Goal: Task Accomplishment & Management: Use online tool/utility

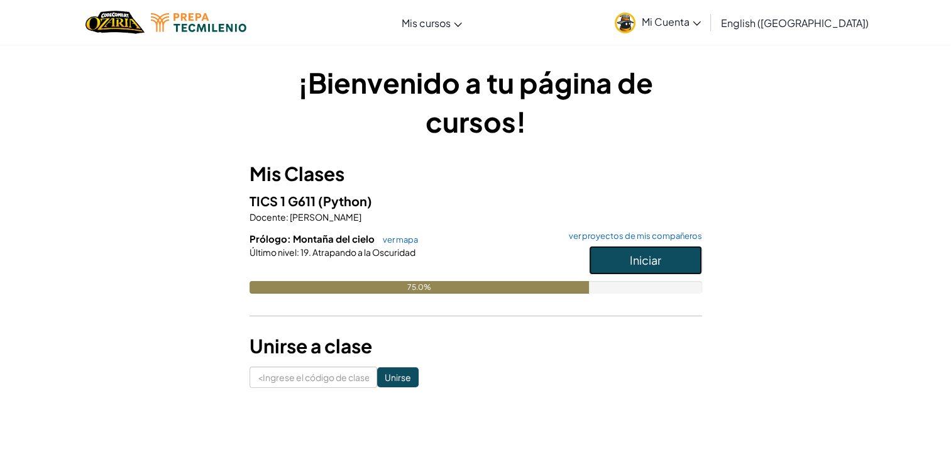
click at [672, 251] on button "Iniciar" at bounding box center [645, 260] width 113 height 29
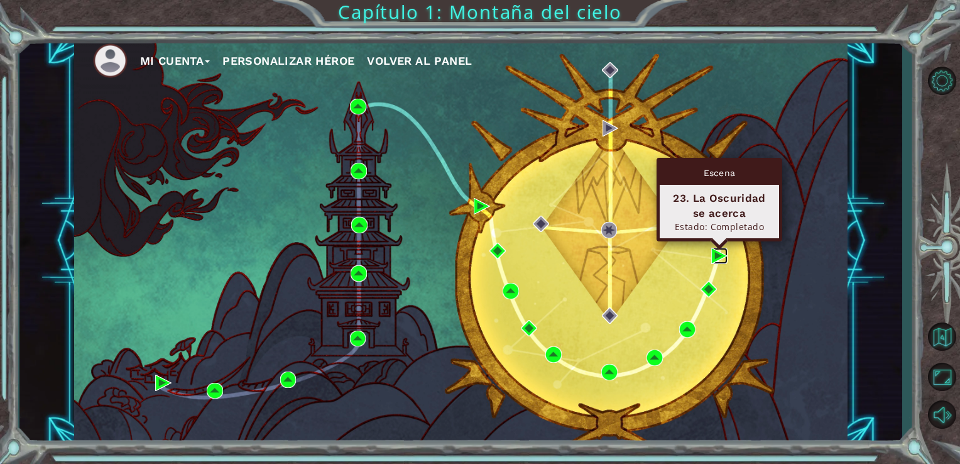
click at [718, 255] on img at bounding box center [719, 256] width 16 height 16
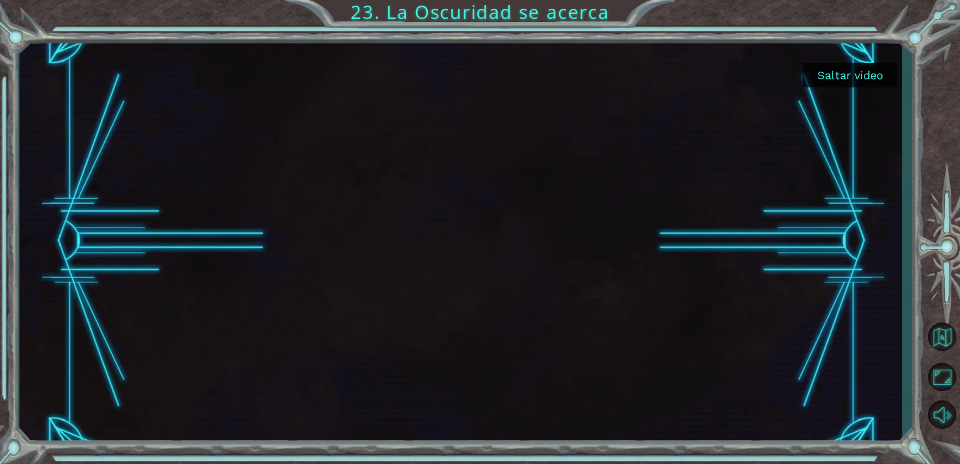
click at [829, 66] on button "Saltar video" at bounding box center [850, 75] width 94 height 25
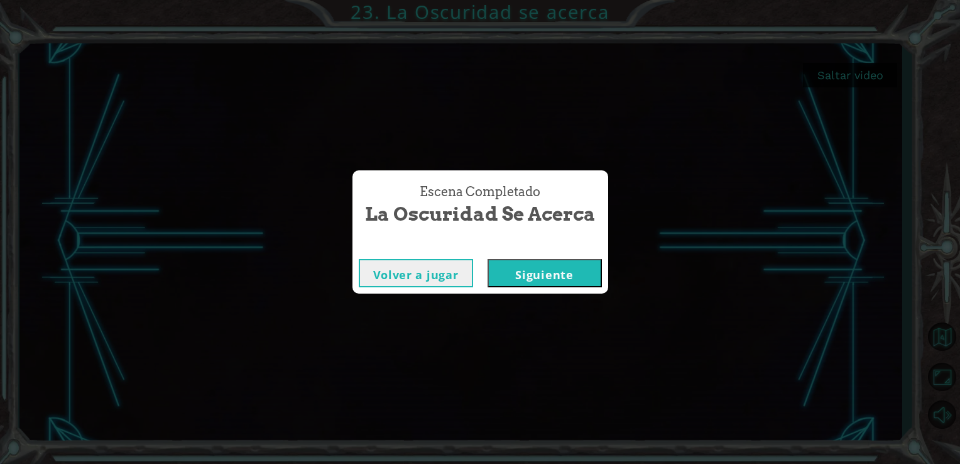
click at [571, 261] on button "Siguiente" at bounding box center [545, 273] width 114 height 28
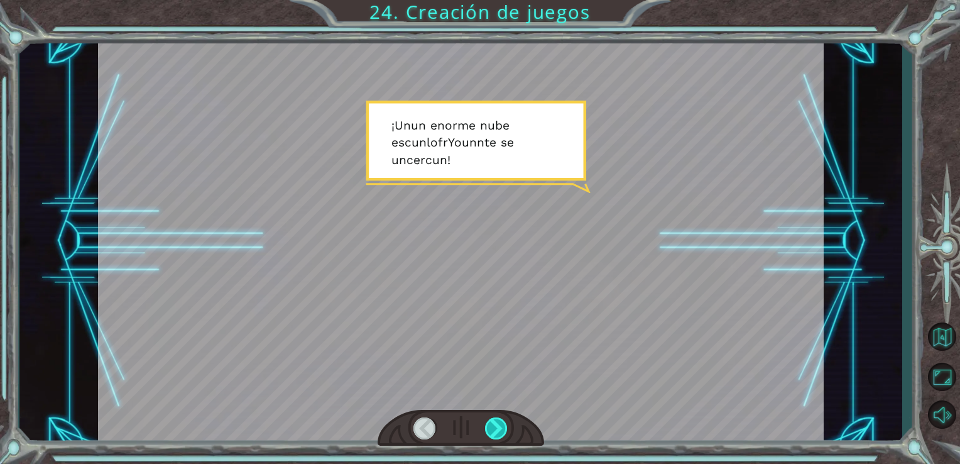
click at [500, 423] on div at bounding box center [496, 428] width 23 height 22
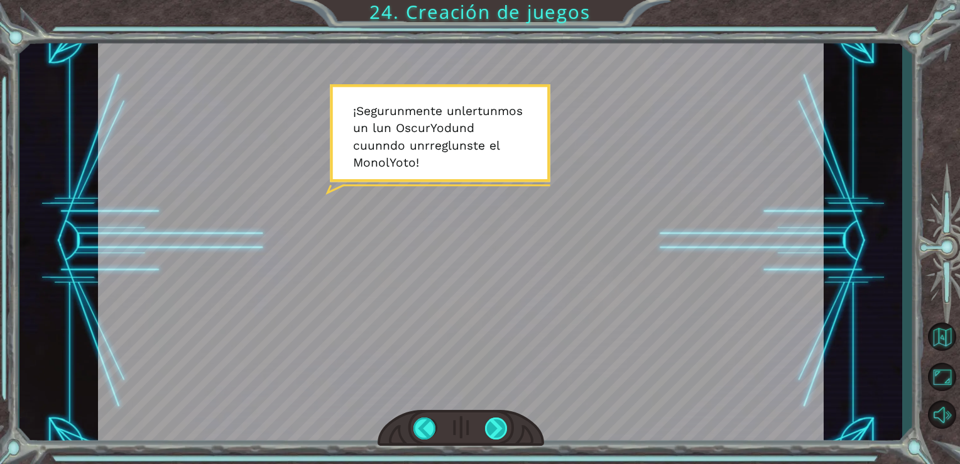
click at [500, 429] on div at bounding box center [496, 428] width 23 height 22
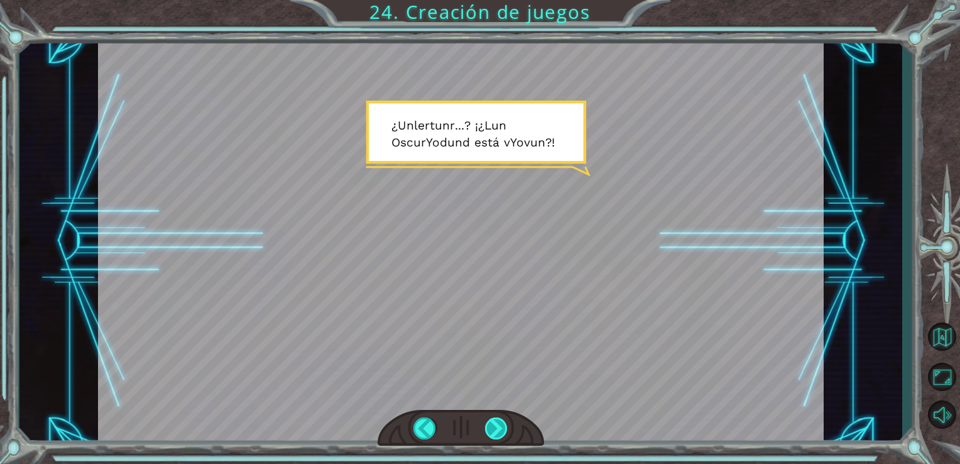
click at [493, 424] on div at bounding box center [496, 428] width 23 height 22
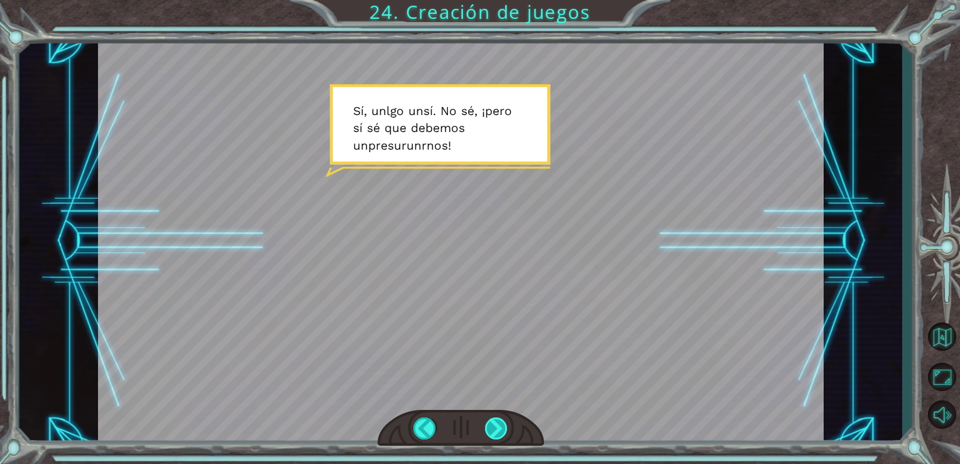
click at [497, 420] on div at bounding box center [496, 428] width 23 height 22
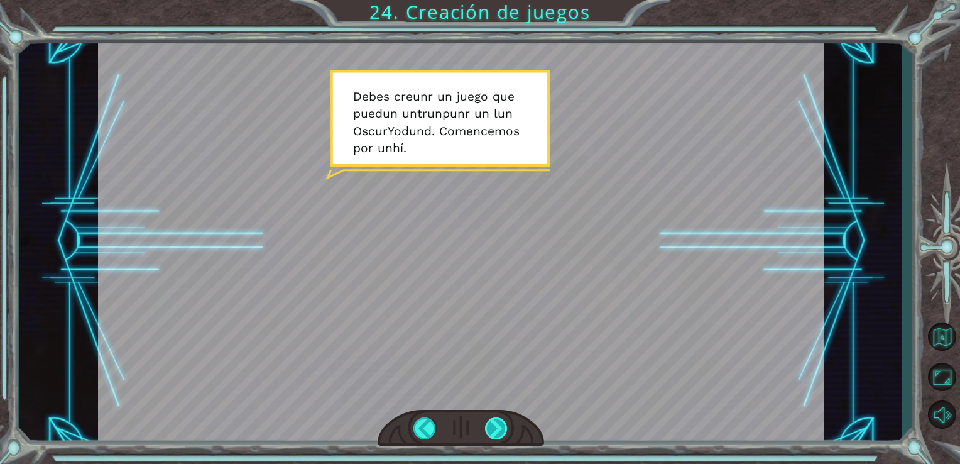
click at [501, 429] on div at bounding box center [496, 428] width 23 height 22
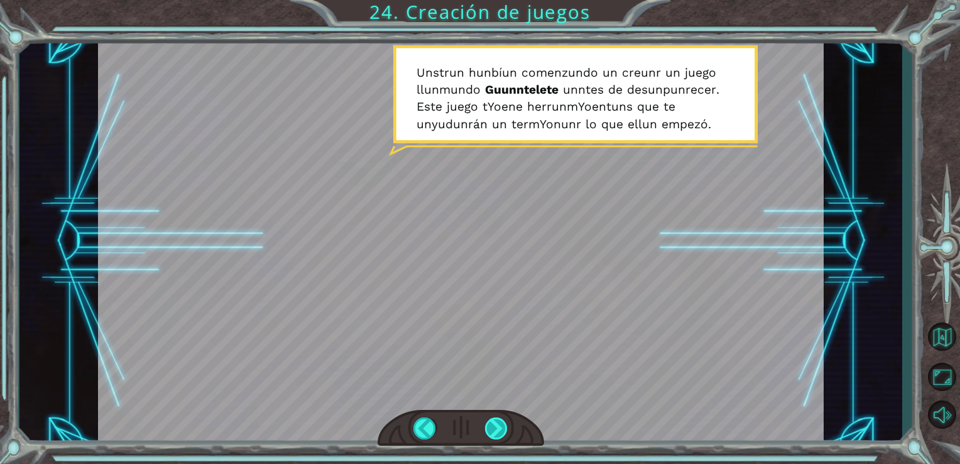
click at [504, 424] on div at bounding box center [496, 428] width 23 height 22
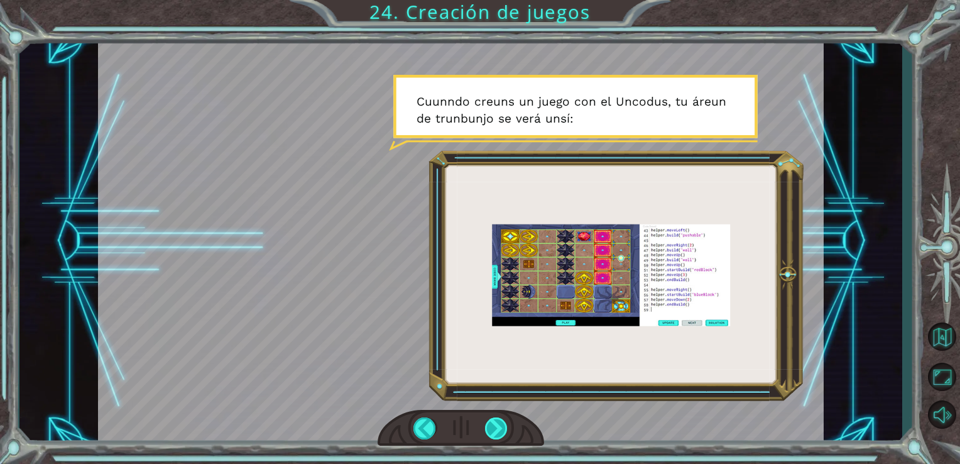
click at [495, 431] on div at bounding box center [496, 428] width 23 height 22
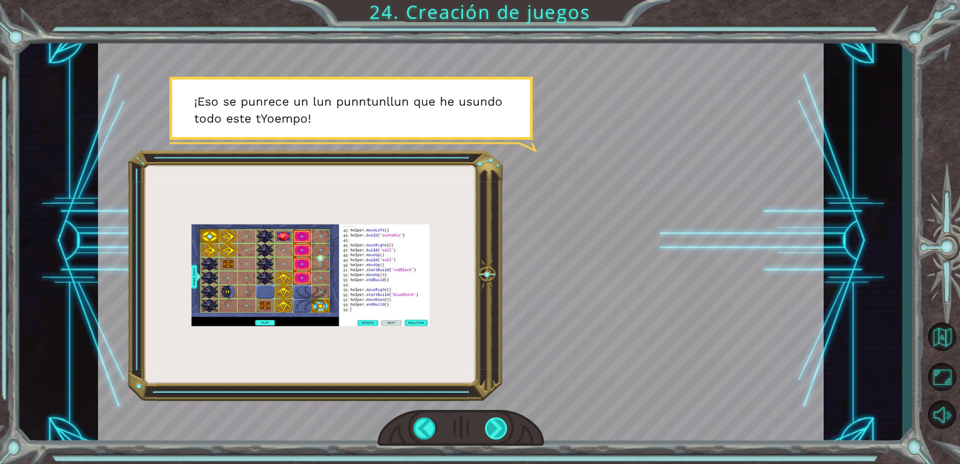
click at [490, 421] on div at bounding box center [496, 428] width 23 height 22
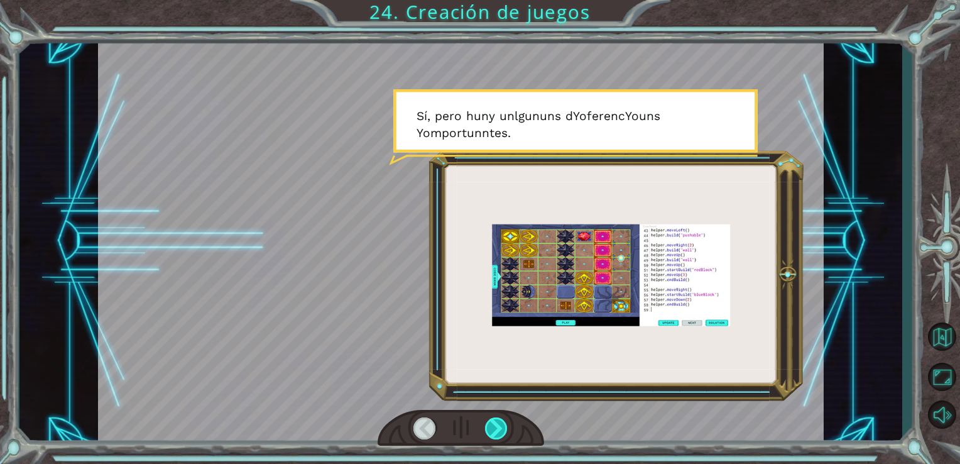
click at [490, 421] on div at bounding box center [496, 428] width 23 height 22
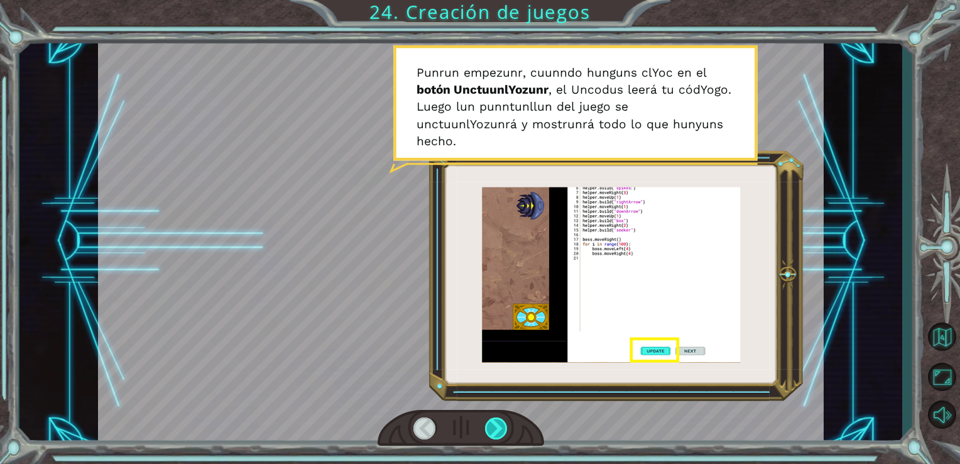
click at [490, 421] on div at bounding box center [496, 428] width 23 height 22
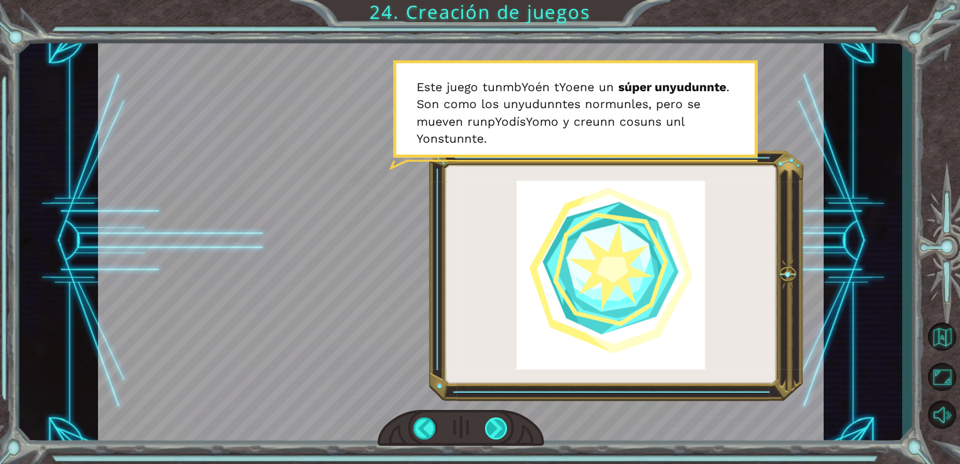
click at [500, 427] on div at bounding box center [496, 428] width 23 height 22
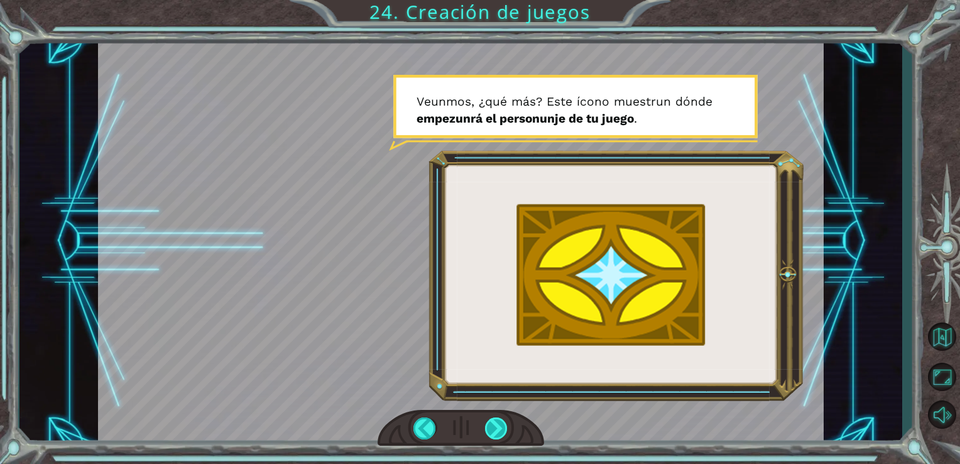
click at [500, 429] on div at bounding box center [496, 428] width 23 height 22
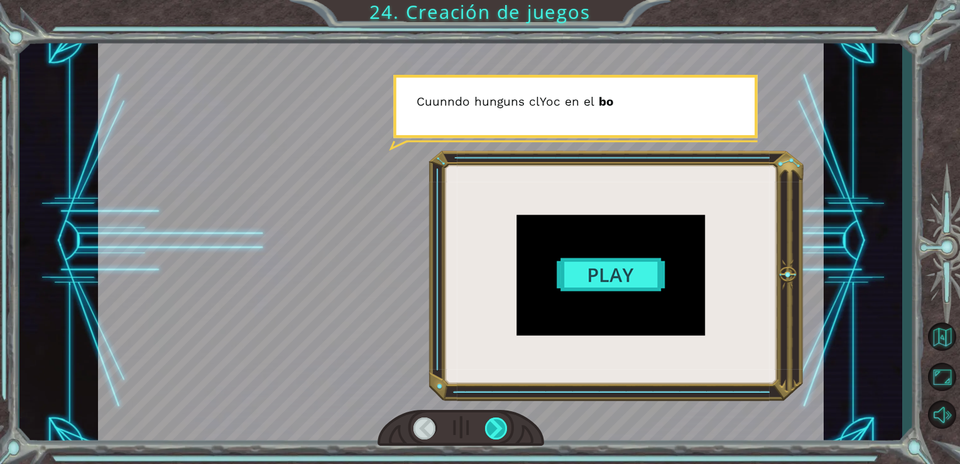
click at [500, 429] on div at bounding box center [496, 428] width 23 height 22
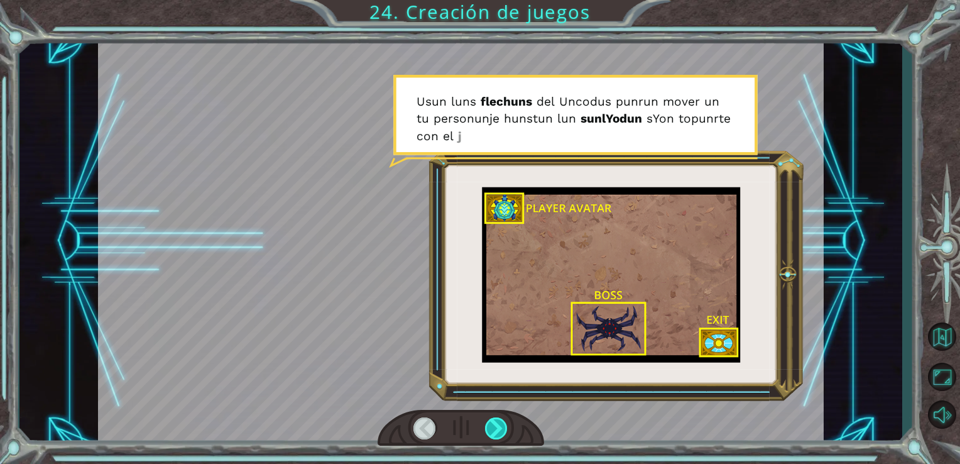
click at [500, 429] on div at bounding box center [496, 428] width 23 height 22
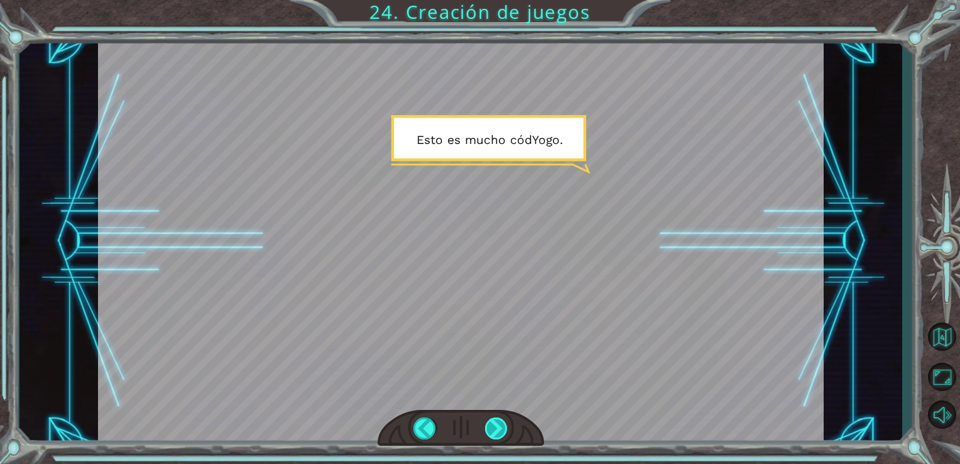
click at [495, 431] on div at bounding box center [496, 428] width 23 height 22
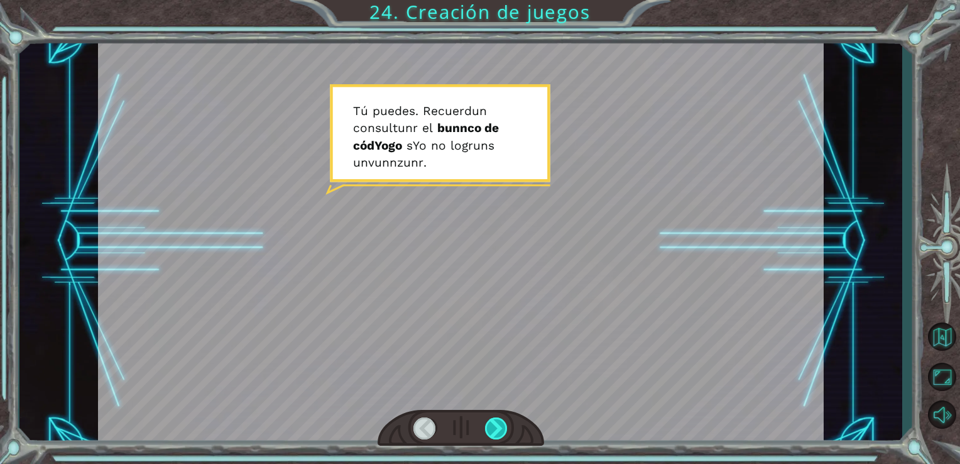
click at [495, 431] on div at bounding box center [496, 428] width 23 height 22
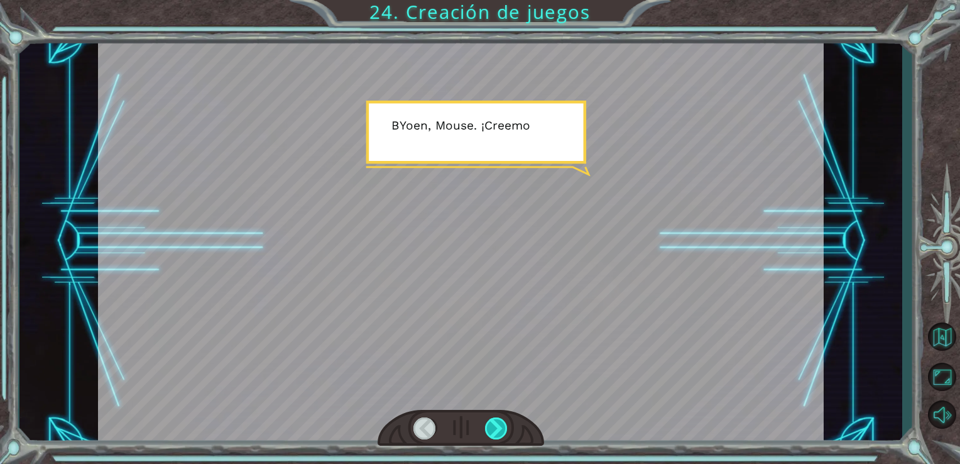
click at [495, 431] on div at bounding box center [496, 428] width 23 height 22
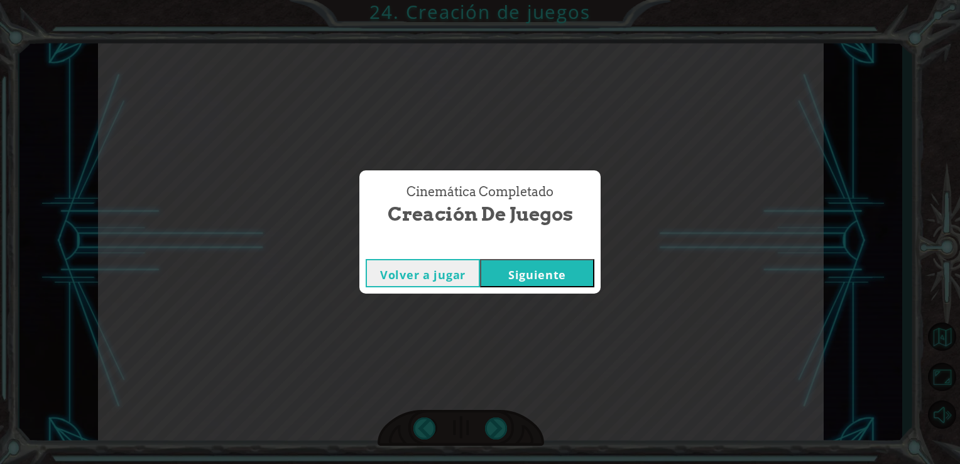
click at [529, 275] on button "Siguiente" at bounding box center [537, 273] width 114 height 28
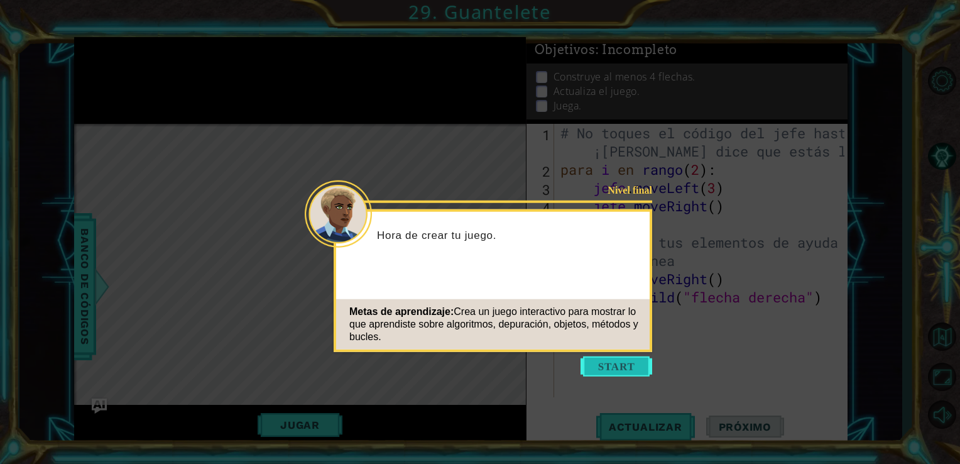
click at [599, 359] on button "Empezar" at bounding box center [617, 366] width 72 height 20
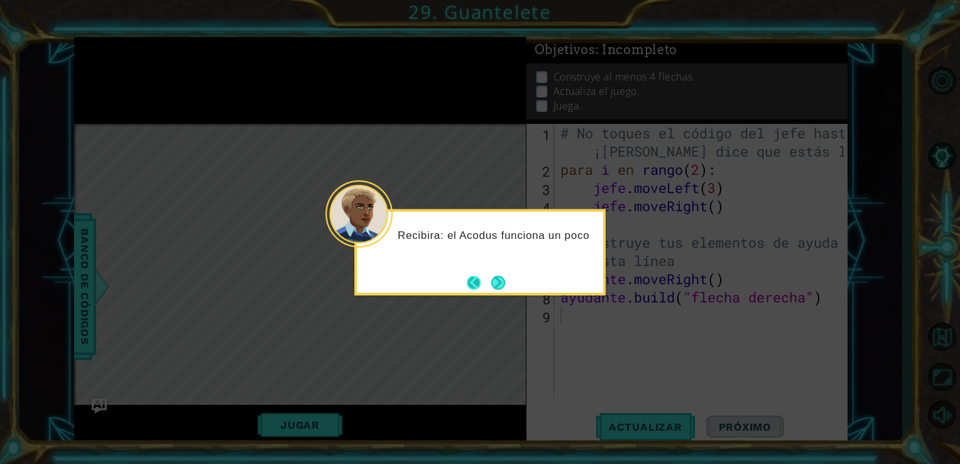
click at [470, 280] on button "Atrás" at bounding box center [479, 282] width 25 height 14
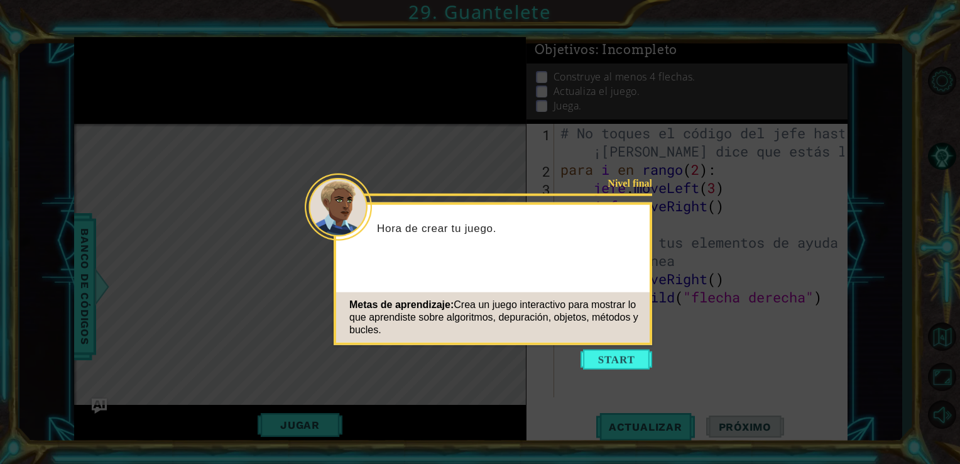
click at [513, 324] on div "Metas de aprendizaje: Crea un juego interactivo para mostrar lo que aprendiste …" at bounding box center [493, 317] width 314 height 50
click at [618, 366] on button "Empezar" at bounding box center [617, 359] width 72 height 20
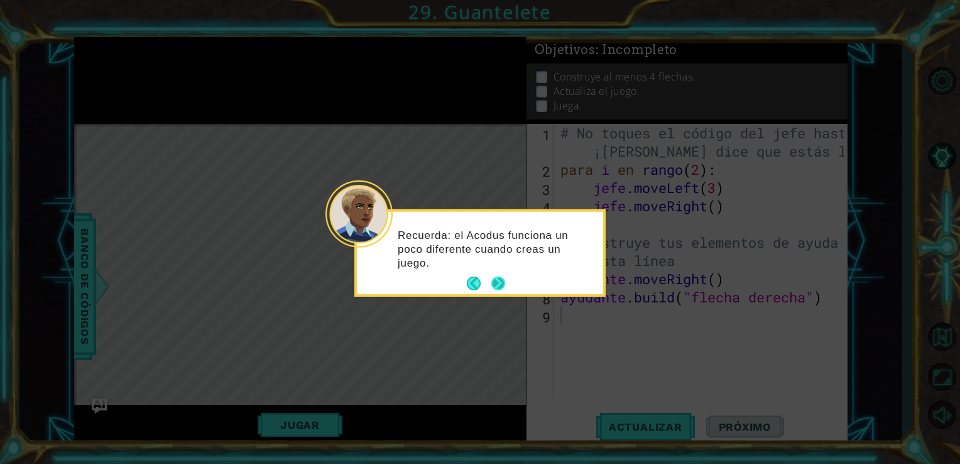
click at [498, 280] on button "Próximo" at bounding box center [498, 283] width 14 height 14
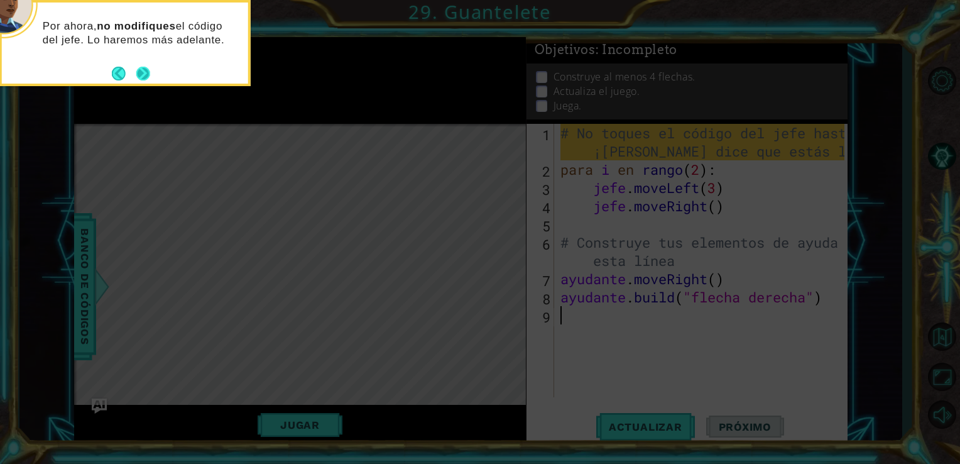
click at [145, 70] on button "Próximo" at bounding box center [143, 74] width 14 height 14
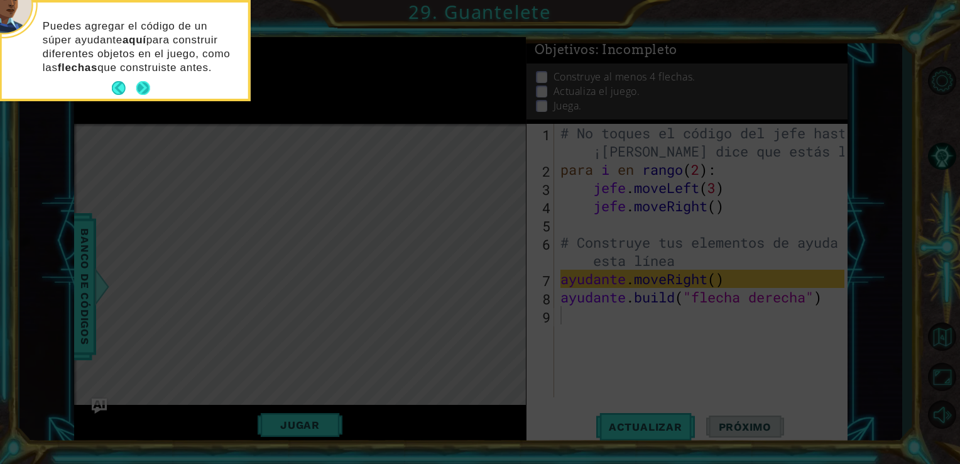
click at [143, 84] on button "Próximo" at bounding box center [143, 88] width 14 height 14
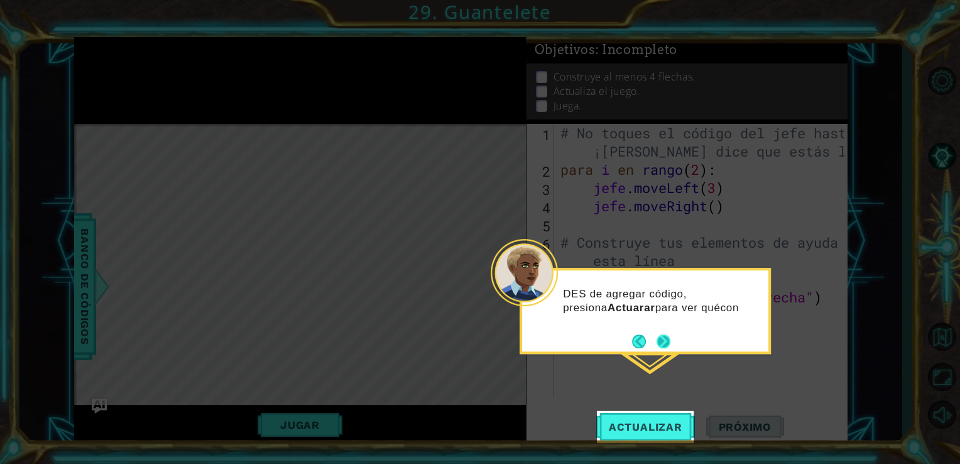
click at [664, 333] on footer at bounding box center [651, 341] width 38 height 19
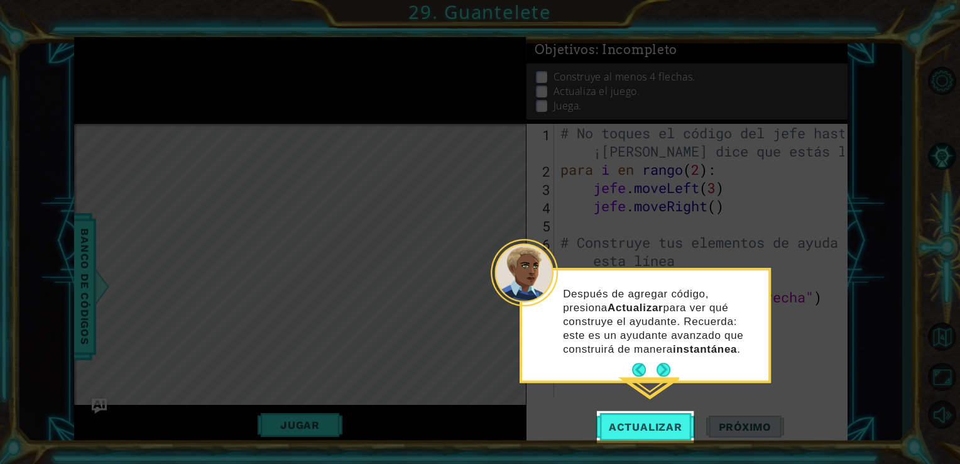
click at [711, 341] on p "Después de agregar código, presiona Actualizar para ver qué construye el ayudan…" at bounding box center [661, 321] width 197 height 69
click at [660, 366] on button "Próximo" at bounding box center [664, 370] width 14 height 14
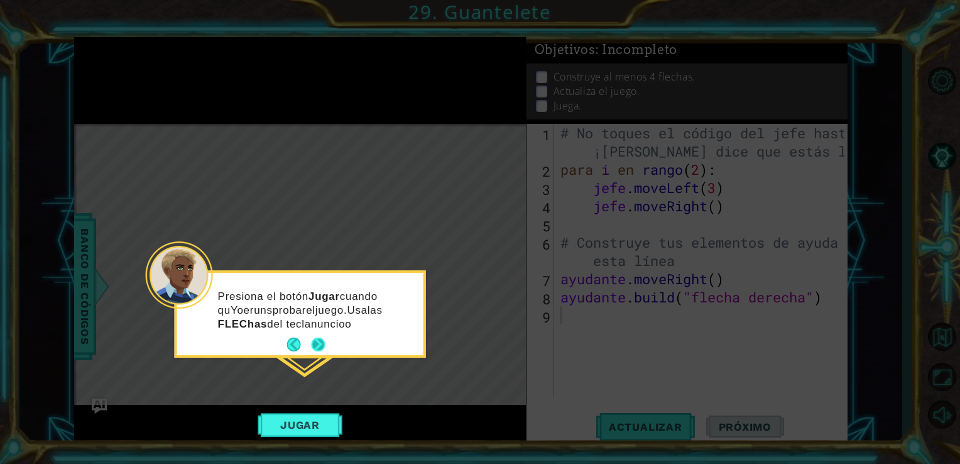
click at [317, 336] on footer at bounding box center [306, 345] width 38 height 19
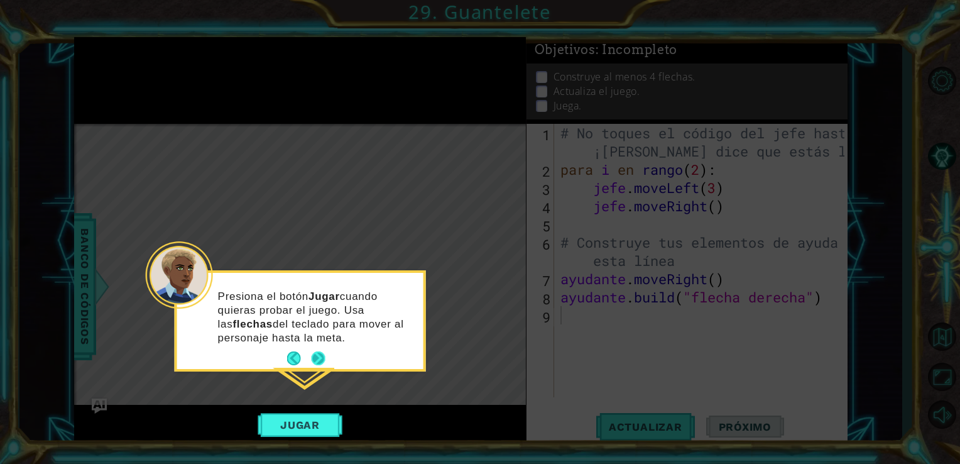
click at [317, 352] on button "Próximo" at bounding box center [319, 358] width 14 height 14
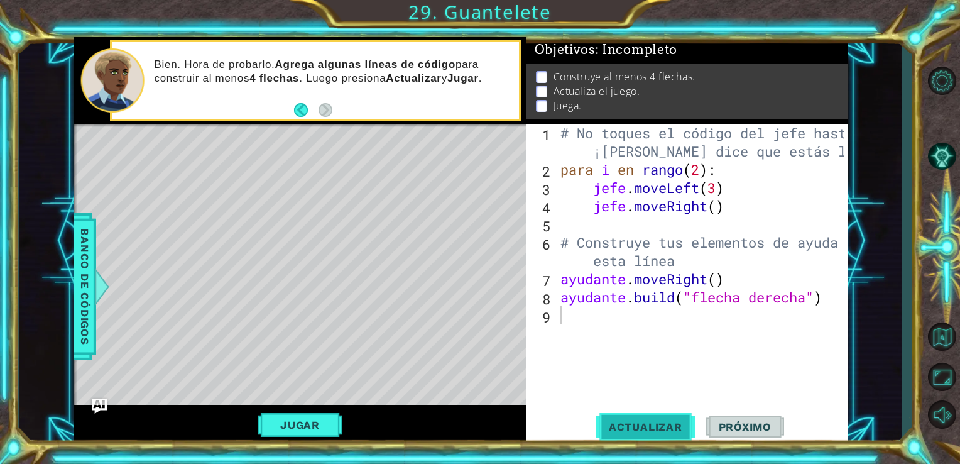
click at [660, 424] on span "Actualizar" at bounding box center [645, 426] width 99 height 13
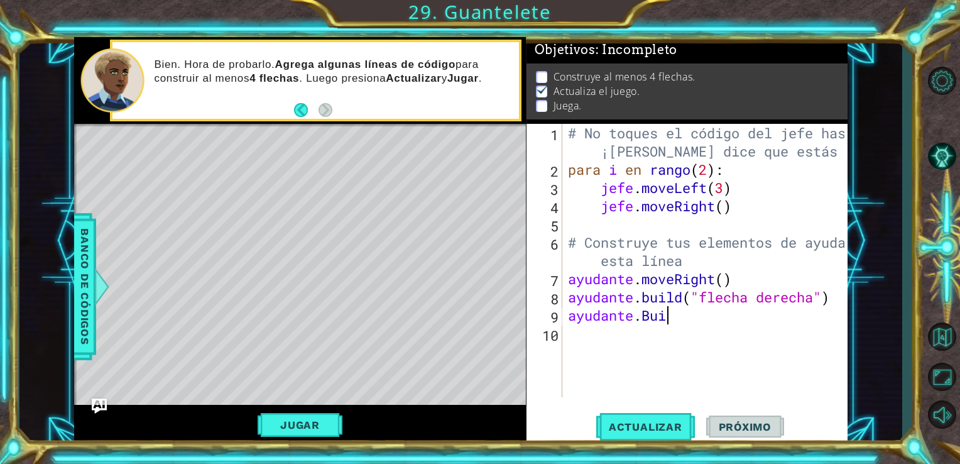
scroll to position [0, 4]
click at [720, 319] on div "# No toques el código del jefe hasta que ¡[PERSON_NAME] dice que estás listo! p…" at bounding box center [709, 288] width 286 height 328
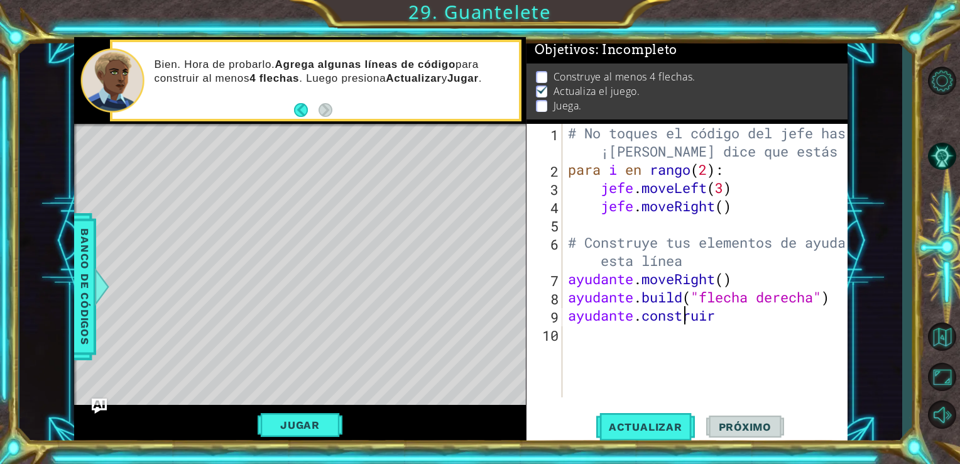
click at [718, 318] on div "# No toques el código del jefe hasta que ¡[PERSON_NAME] dice que estás listo! p…" at bounding box center [709, 288] width 286 height 328
click at [718, 318] on div "# No toques el código del jefe hasta que ¡[PERSON_NAME] dice que estás listo! p…" at bounding box center [705, 260] width 279 height 273
click at [716, 320] on div "# No toques el código del jefe hasta que ¡[PERSON_NAME] dice que estás listo! p…" at bounding box center [709, 288] width 286 height 328
click at [714, 318] on div "# No toques el código del jefe hasta que ¡[PERSON_NAME] dice que estás listo! p…" at bounding box center [709, 288] width 286 height 328
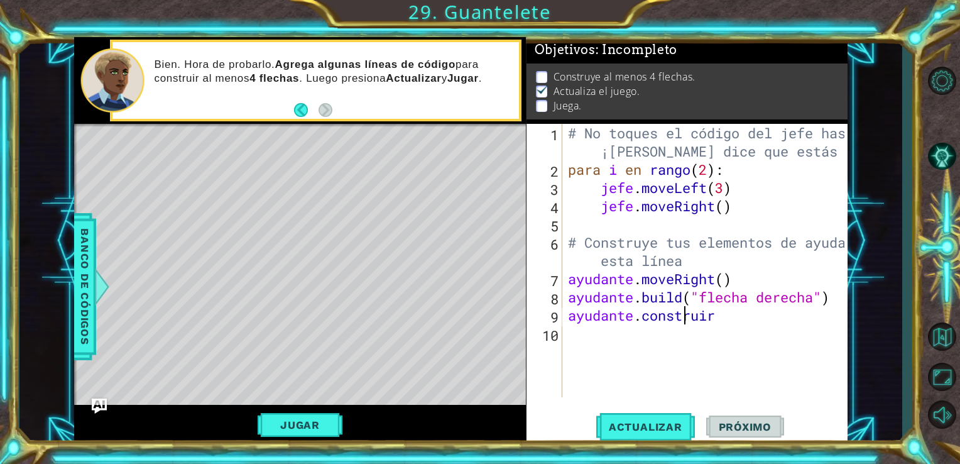
click at [839, 301] on div "# No toques el código del jefe hasta que ¡[PERSON_NAME] dice que estás listo! p…" at bounding box center [709, 288] width 286 height 328
click at [745, 324] on div "# No toques el código del jefe hasta que ¡[PERSON_NAME] dice que estás listo! p…" at bounding box center [709, 288] width 286 height 328
click at [691, 317] on div "# No toques el código del jefe hasta que ¡[PERSON_NAME] dice que estás listo! p…" at bounding box center [709, 288] width 286 height 328
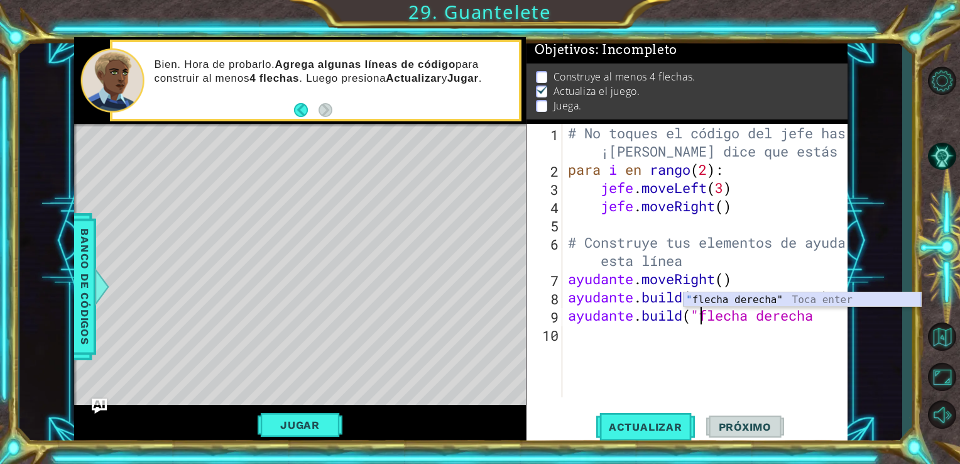
click at [818, 301] on div "" flecha derecha" Toca enter" at bounding box center [803, 314] width 238 height 45
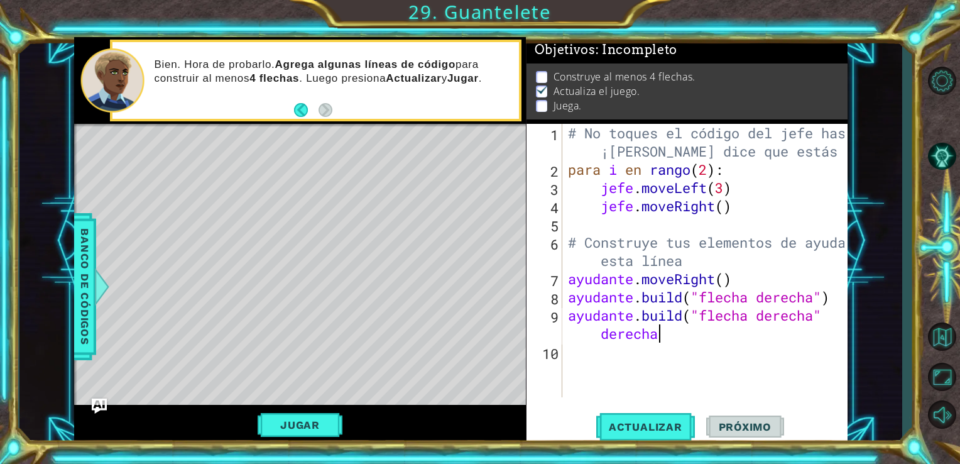
click at [666, 339] on div "# No toques el código del jefe hasta que ¡[PERSON_NAME] dice que estás listo! p…" at bounding box center [709, 288] width 286 height 328
click at [829, 321] on div "# No toques el código del jefe hasta que ¡[PERSON_NAME] dice que estás listo! p…" at bounding box center [709, 288] width 286 height 328
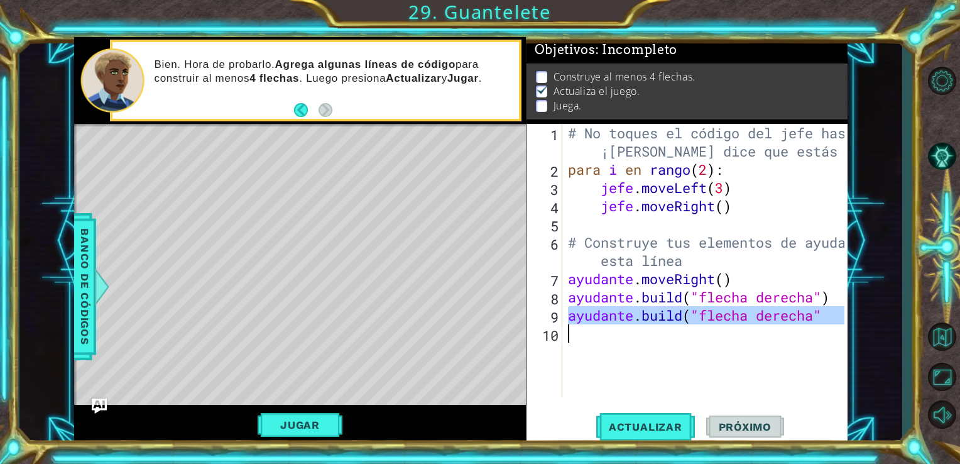
click at [829, 321] on div "# No toques el código del jefe hasta que ¡[PERSON_NAME] dice que estás listo! p…" at bounding box center [709, 288] width 286 height 328
click at [829, 320] on div "# No toques el código del jefe hasta que ¡[PERSON_NAME] dice que estás listo! p…" at bounding box center [705, 260] width 279 height 273
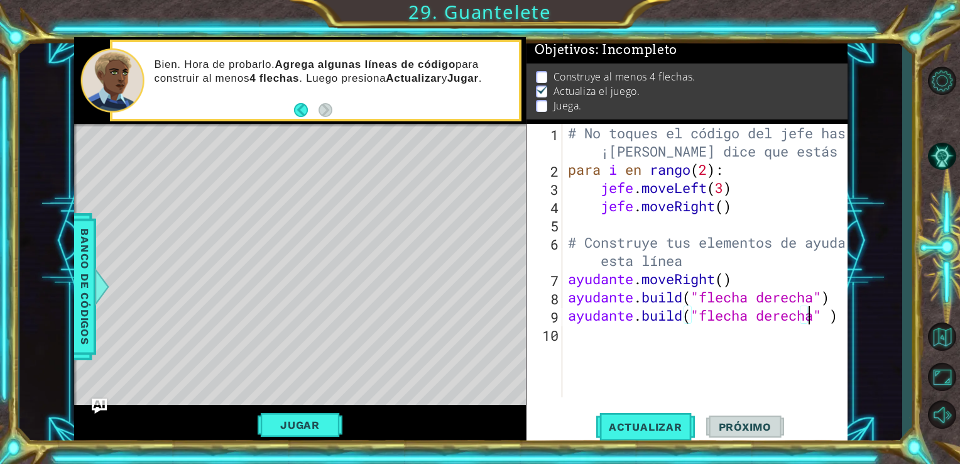
scroll to position [0, 10]
click at [640, 420] on span "Actualizar" at bounding box center [645, 426] width 99 height 13
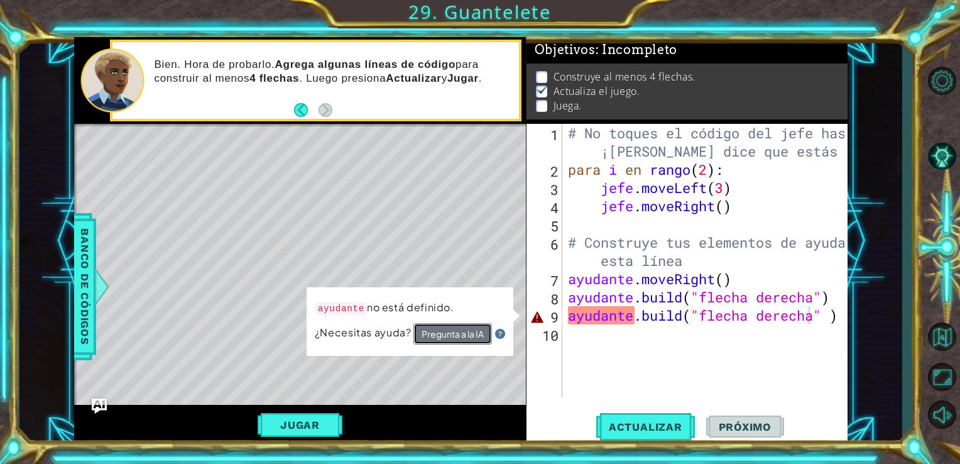
click at [465, 323] on button "Pregunta a la IA" at bounding box center [452, 333] width 79 height 21
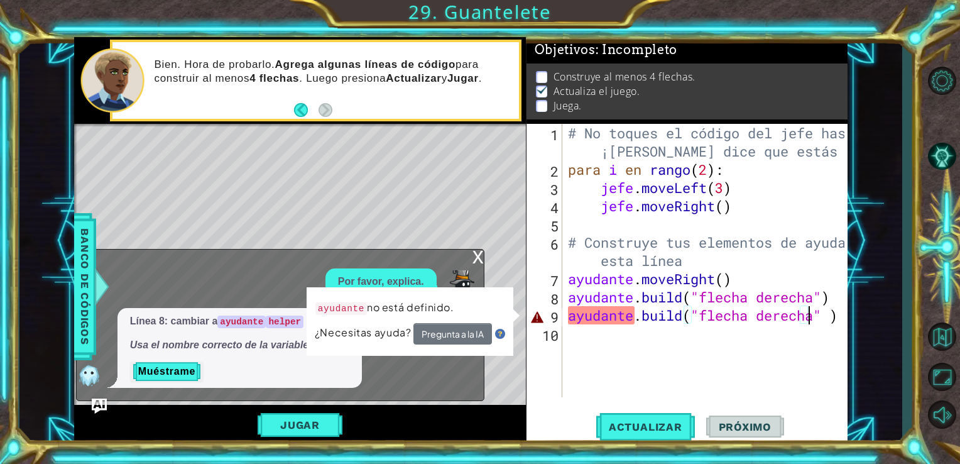
click at [633, 319] on div "# No toques el código del jefe hasta que ¡[PERSON_NAME] dice que estás listo! p…" at bounding box center [709, 288] width 286 height 328
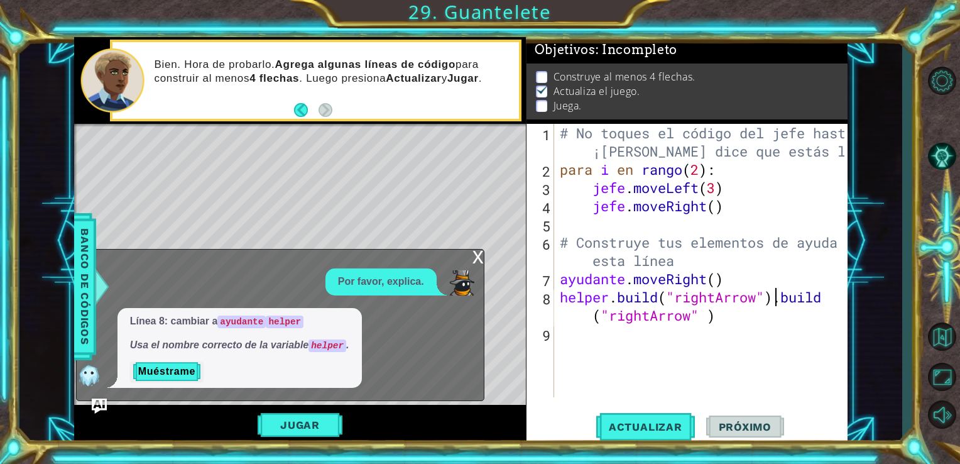
scroll to position [0, 7]
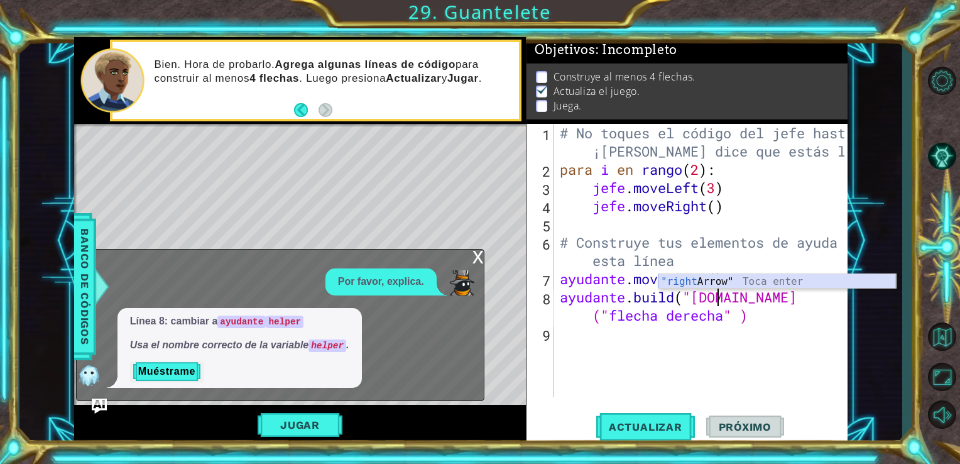
click at [698, 280] on div ""right Arrow" Toca enter" at bounding box center [778, 296] width 238 height 45
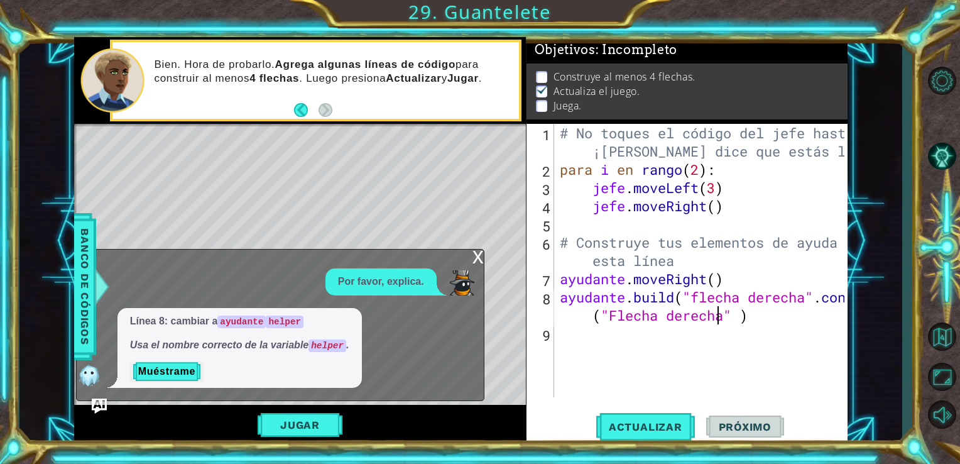
click at [760, 322] on div "# No toques el código del jefe hasta que ¡[PERSON_NAME] dice que estás listo! p…" at bounding box center [704, 288] width 294 height 328
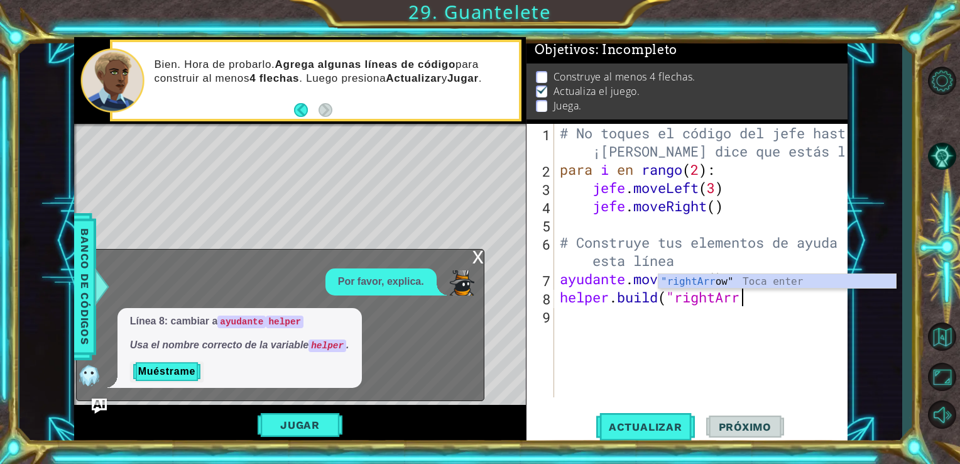
scroll to position [0, 6]
click at [754, 275] on div ""righ [PERSON_NAME]" Toca enter" at bounding box center [778, 296] width 238 height 45
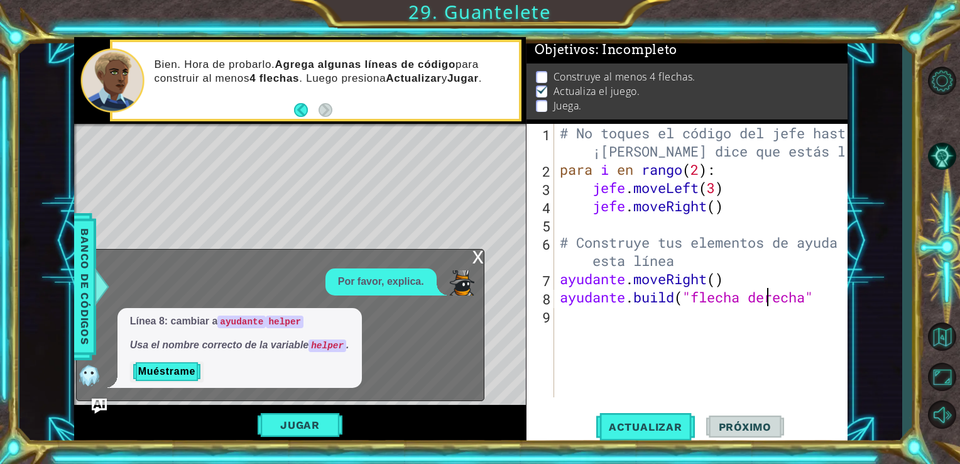
click at [827, 299] on div "# No toques el código del jefe hasta que ¡[PERSON_NAME] dice que estás listo! p…" at bounding box center [704, 288] width 294 height 328
type textarea "[DOMAIN_NAME]("rightArrow")"
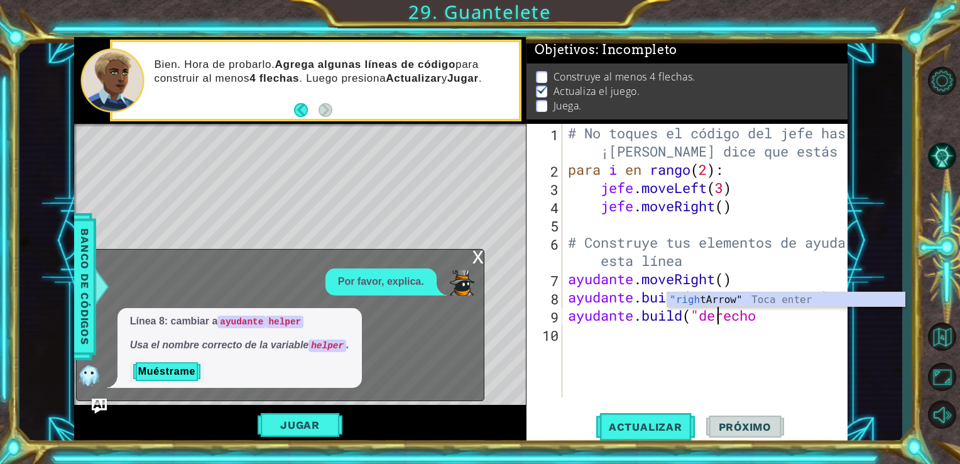
scroll to position [0, 6]
click at [824, 299] on div ""right Arrow" Toca enter" at bounding box center [786, 314] width 238 height 45
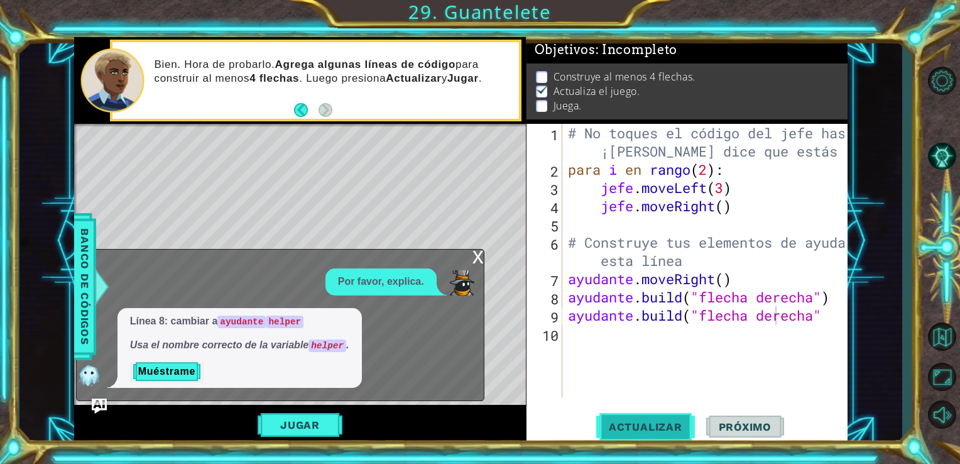
click at [665, 420] on span "Actualizar" at bounding box center [645, 426] width 99 height 13
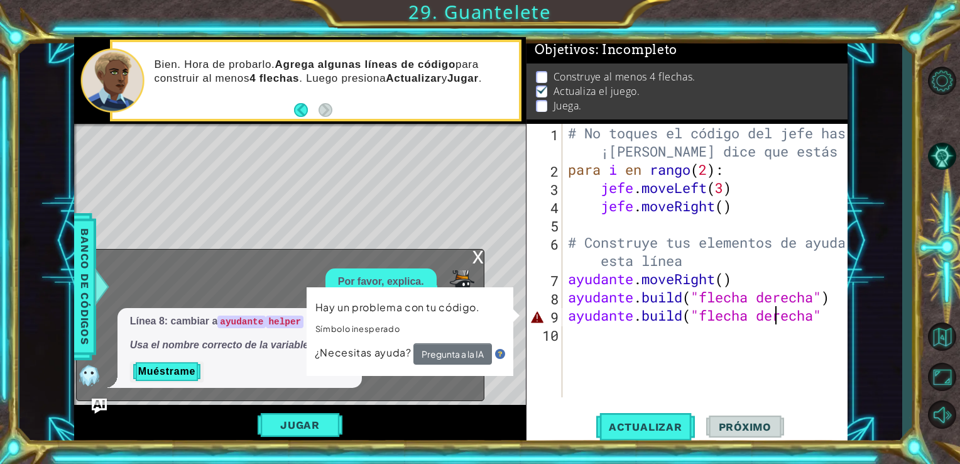
click at [841, 317] on div "# No toques el código del jefe hasta que ¡[PERSON_NAME] dice que estás listo! p…" at bounding box center [709, 288] width 286 height 328
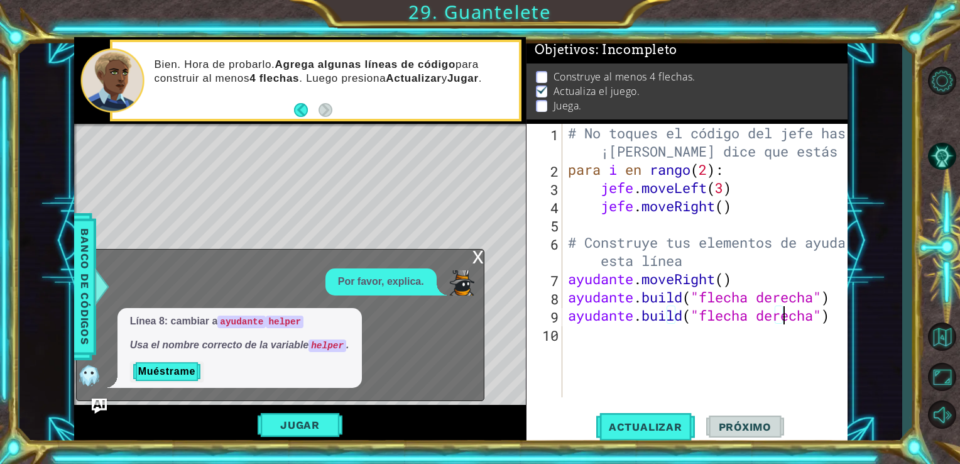
scroll to position [0, 9]
click at [646, 430] on span "Actualizar" at bounding box center [645, 426] width 99 height 13
click at [473, 260] on div "x" at bounding box center [478, 255] width 11 height 13
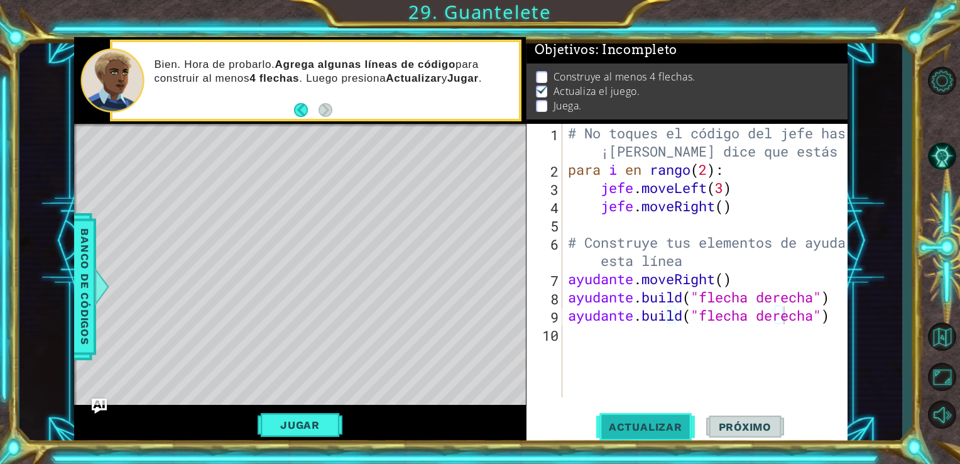
click at [610, 421] on span "Actualizar" at bounding box center [645, 426] width 99 height 13
click at [325, 424] on button "Jugar" at bounding box center [300, 425] width 85 height 24
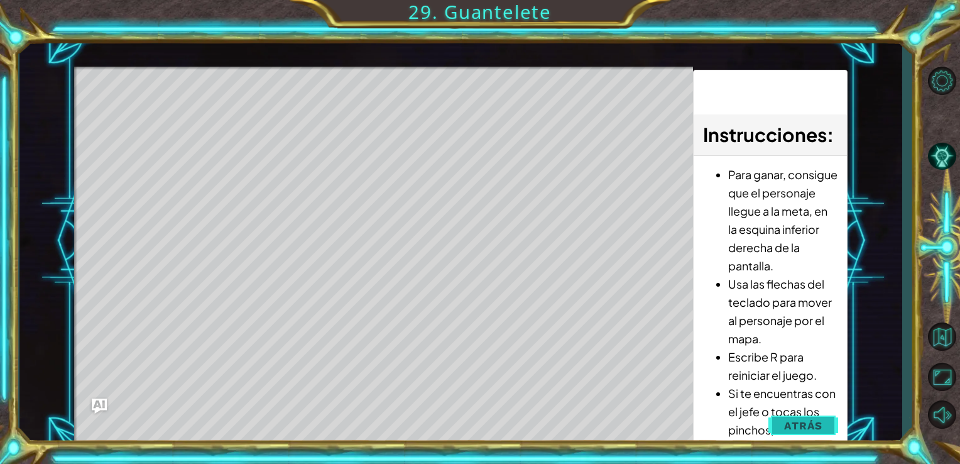
click at [796, 424] on span "Atrás" at bounding box center [803, 425] width 38 height 13
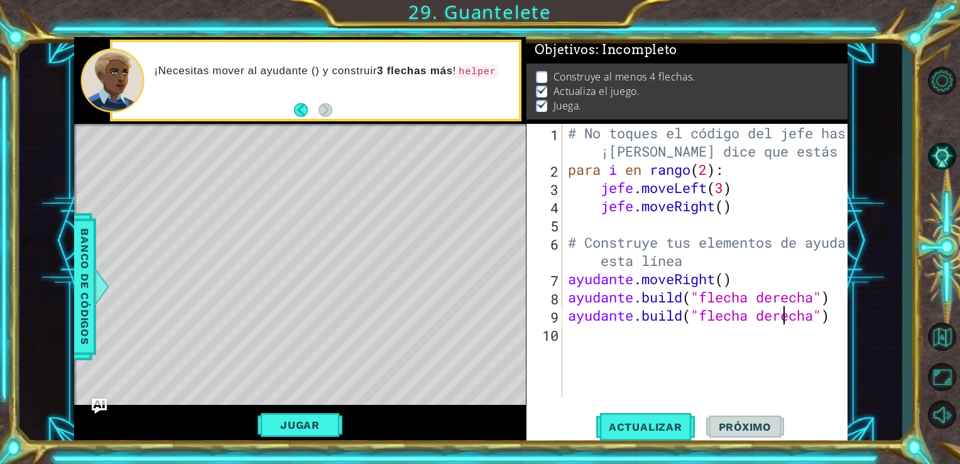
click at [841, 322] on div "# No toques el código del jefe hasta que ¡[PERSON_NAME] dice que estás listo! p…" at bounding box center [709, 288] width 286 height 328
click at [836, 320] on div "# No toques el código del jefe hasta que ¡[PERSON_NAME] dice que estás listo! p…" at bounding box center [709, 288] width 286 height 328
click at [829, 295] on div "# No toques el código del jefe hasta que ¡[PERSON_NAME] dice que estás listo! p…" at bounding box center [709, 288] width 286 height 328
click at [834, 317] on div "# No toques el código del jefe hasta que ¡[PERSON_NAME] dice que estás listo! p…" at bounding box center [709, 288] width 286 height 328
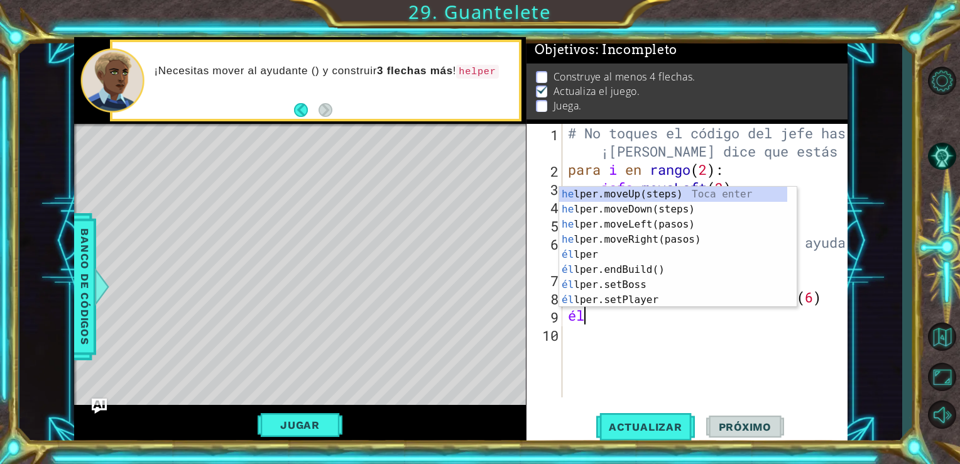
scroll to position [0, 0]
type textarea "h"
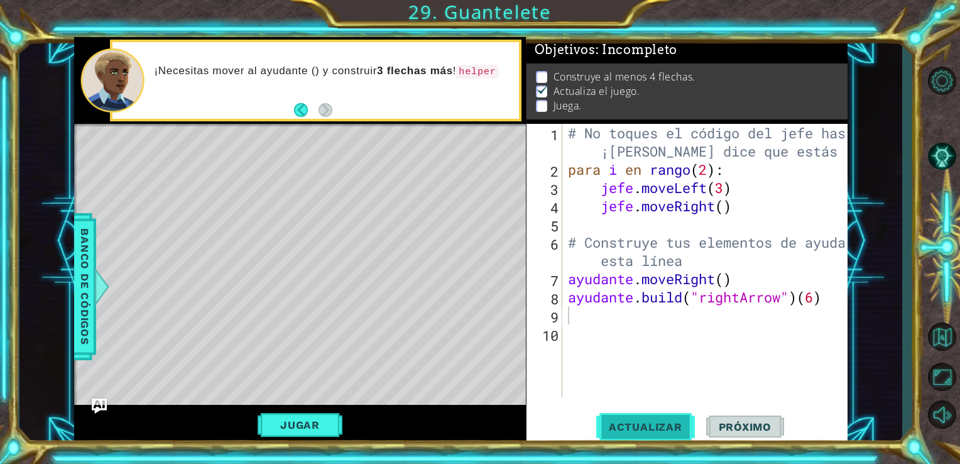
click at [626, 428] on span "Actualizar" at bounding box center [645, 426] width 99 height 13
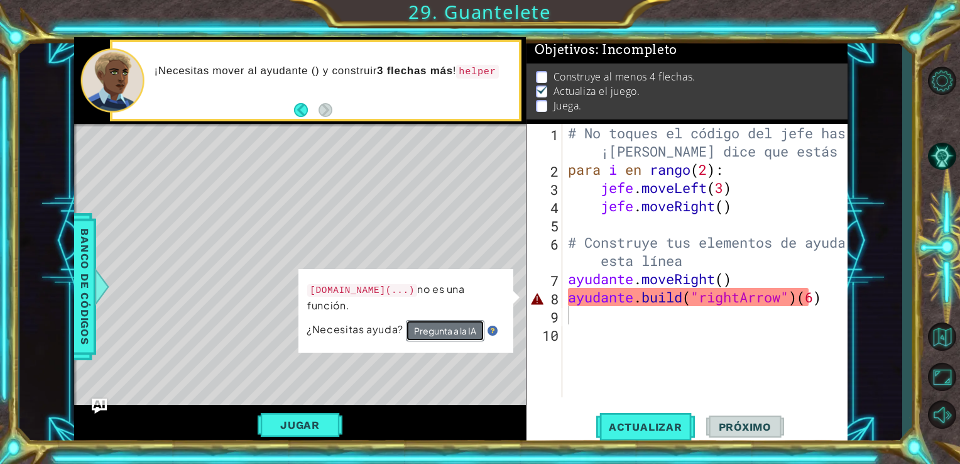
click at [468, 320] on button "Pregunta a la IA" at bounding box center [445, 330] width 79 height 21
